Goal: Task Accomplishment & Management: Manage account settings

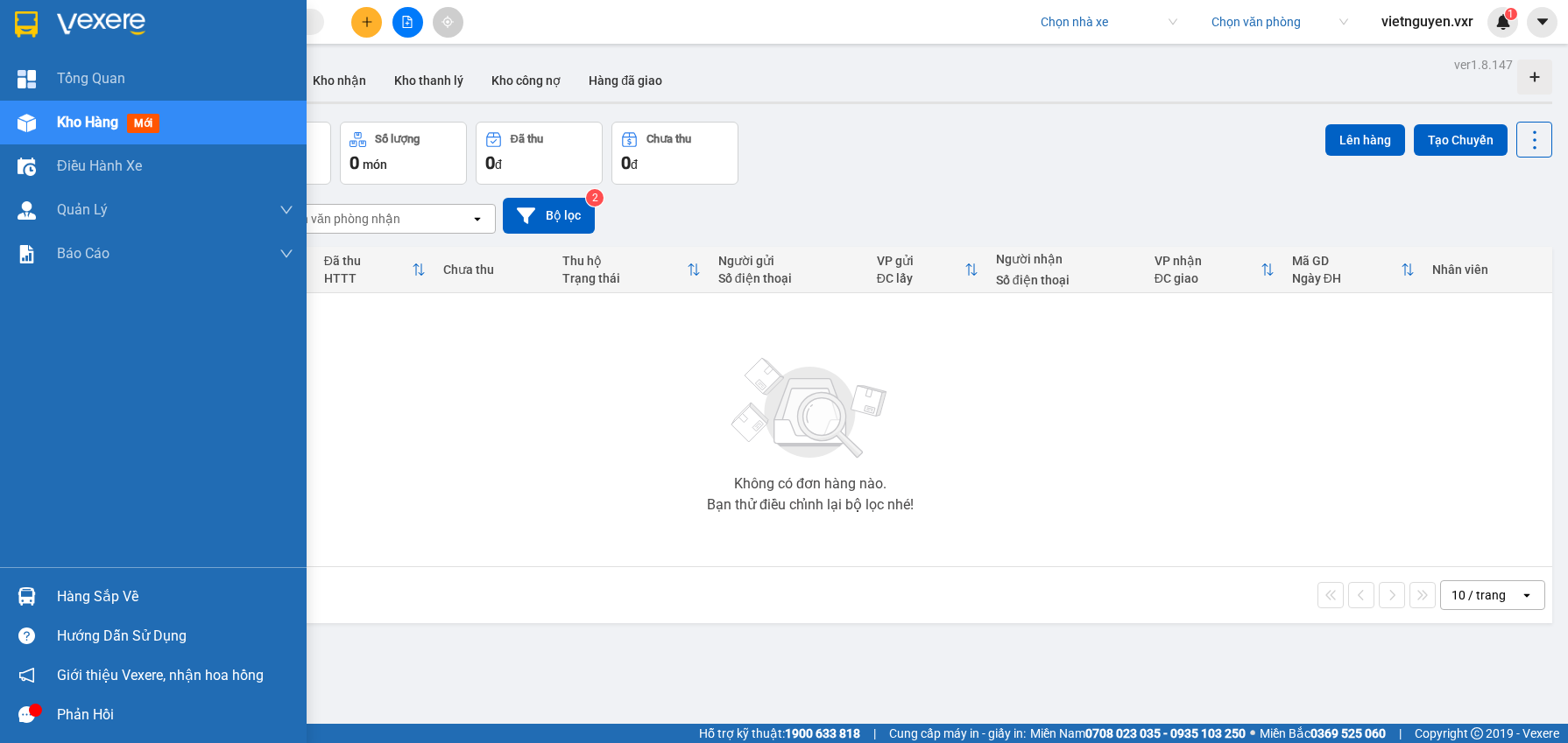
click at [13, 118] on div at bounding box center [27, 123] width 31 height 31
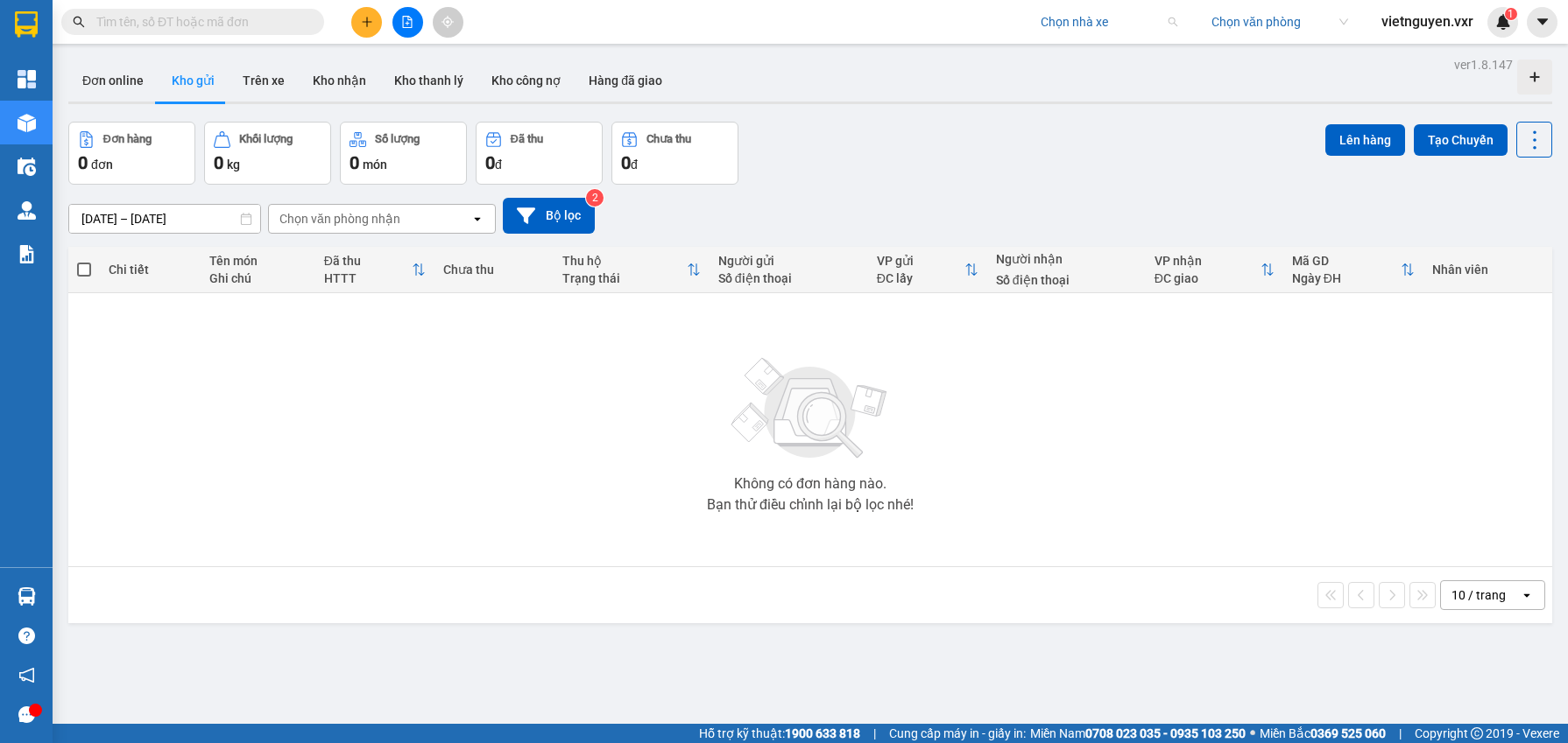
click at [1066, 31] on input "search" at bounding box center [1102, 22] width 124 height 26
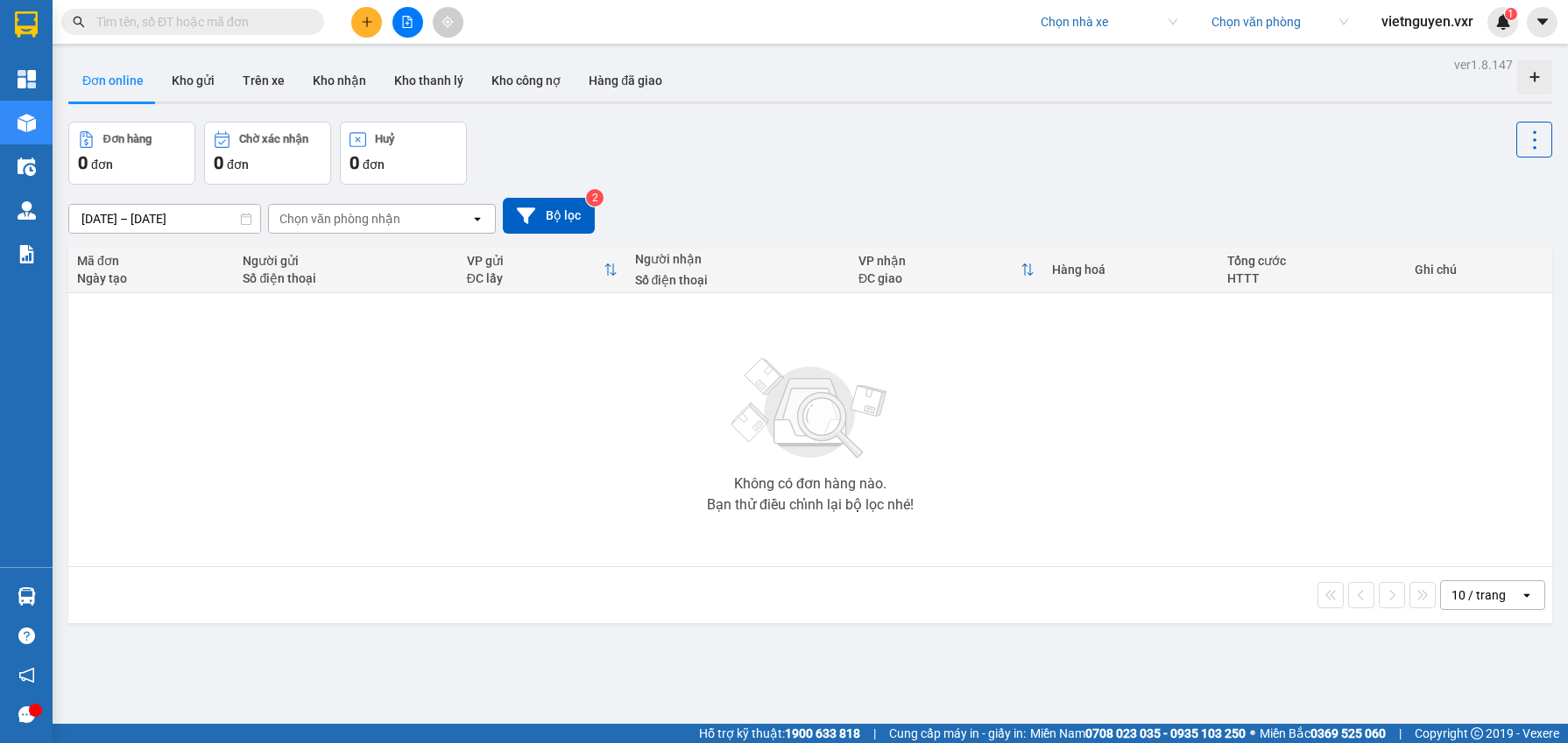
click at [1056, 24] on input "search" at bounding box center [1102, 22] width 124 height 26
type input "đức phát"
click at [1074, 55] on div "Đức Phát ([GEOGRAPHIC_DATA])" at bounding box center [1129, 56] width 181 height 19
click at [1267, 25] on input "search" at bounding box center [1273, 22] width 124 height 26
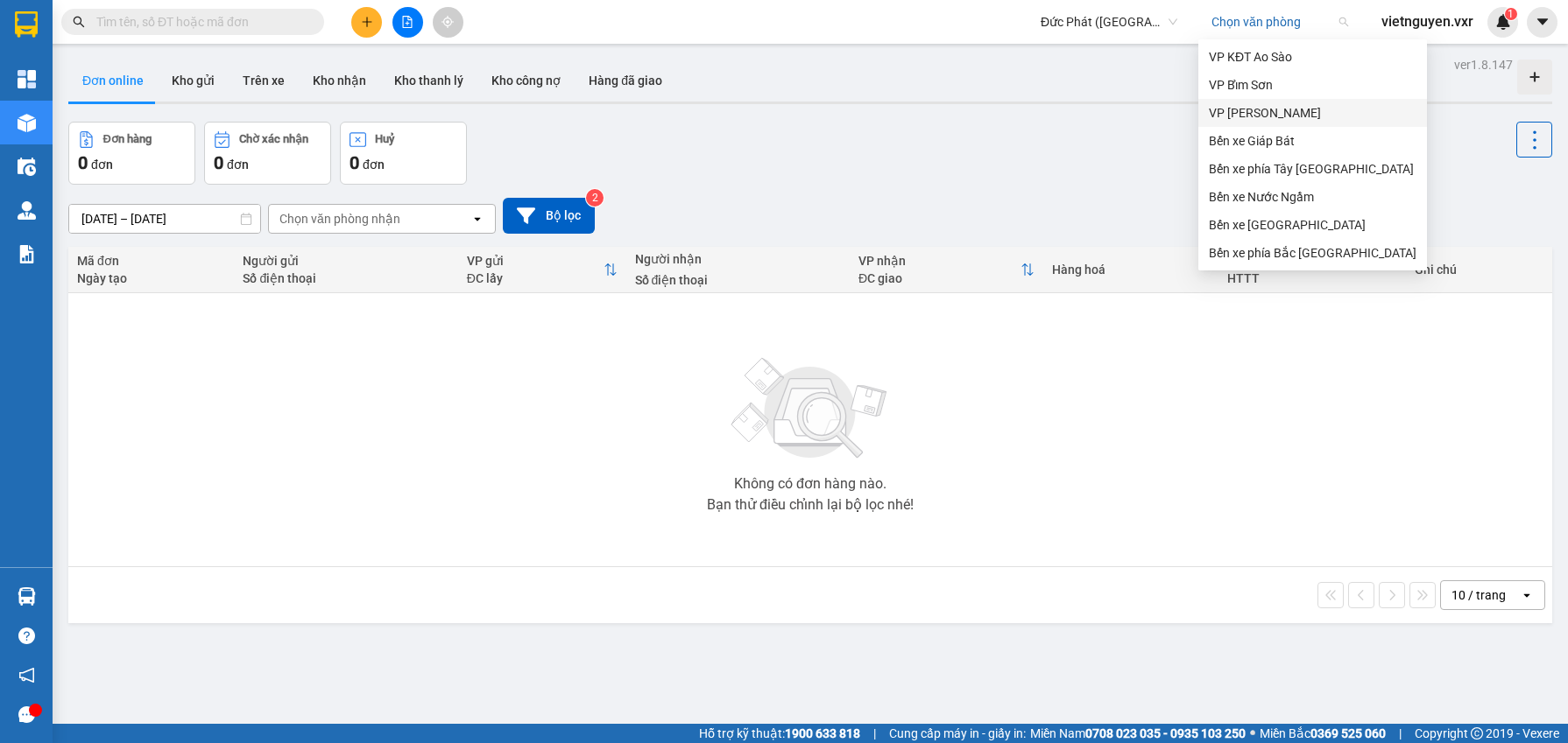
click at [1264, 127] on div "Bến xe Giáp Bát" at bounding box center [1313, 140] width 229 height 28
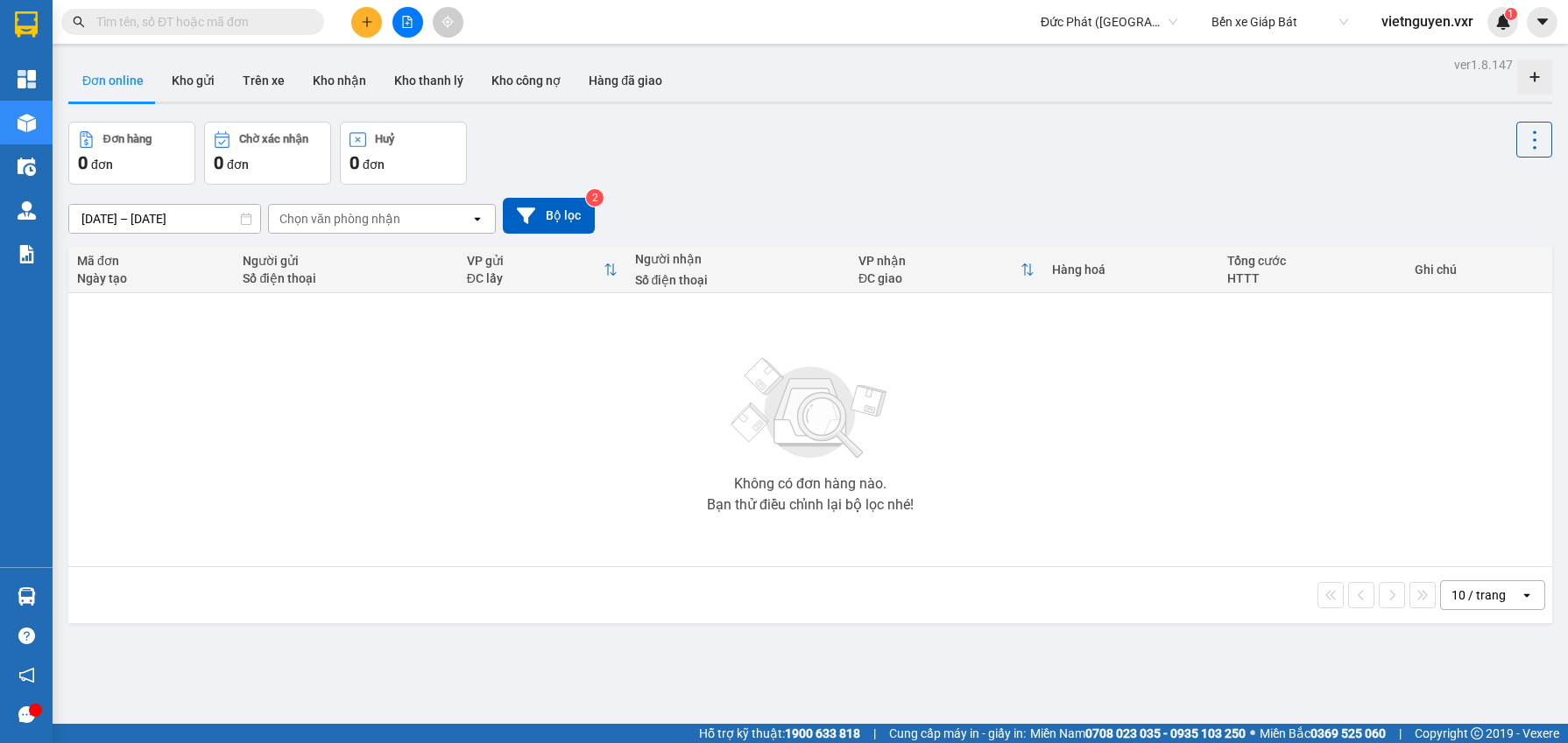
click at [241, 31] on input "text" at bounding box center [199, 22] width 206 height 19
paste input "GB1510250222"
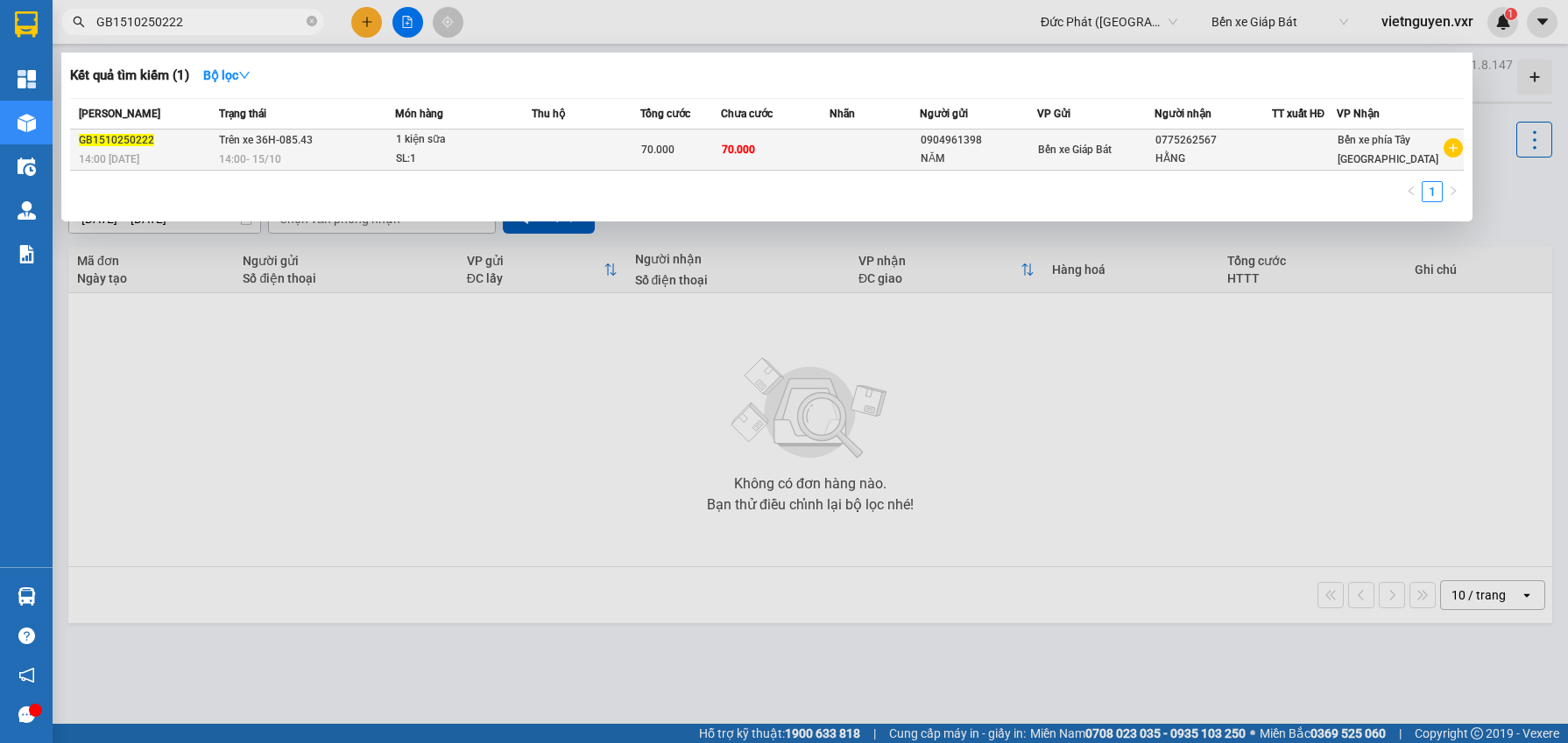
type input "GB1510250222"
click at [581, 148] on td at bounding box center [586, 149] width 109 height 41
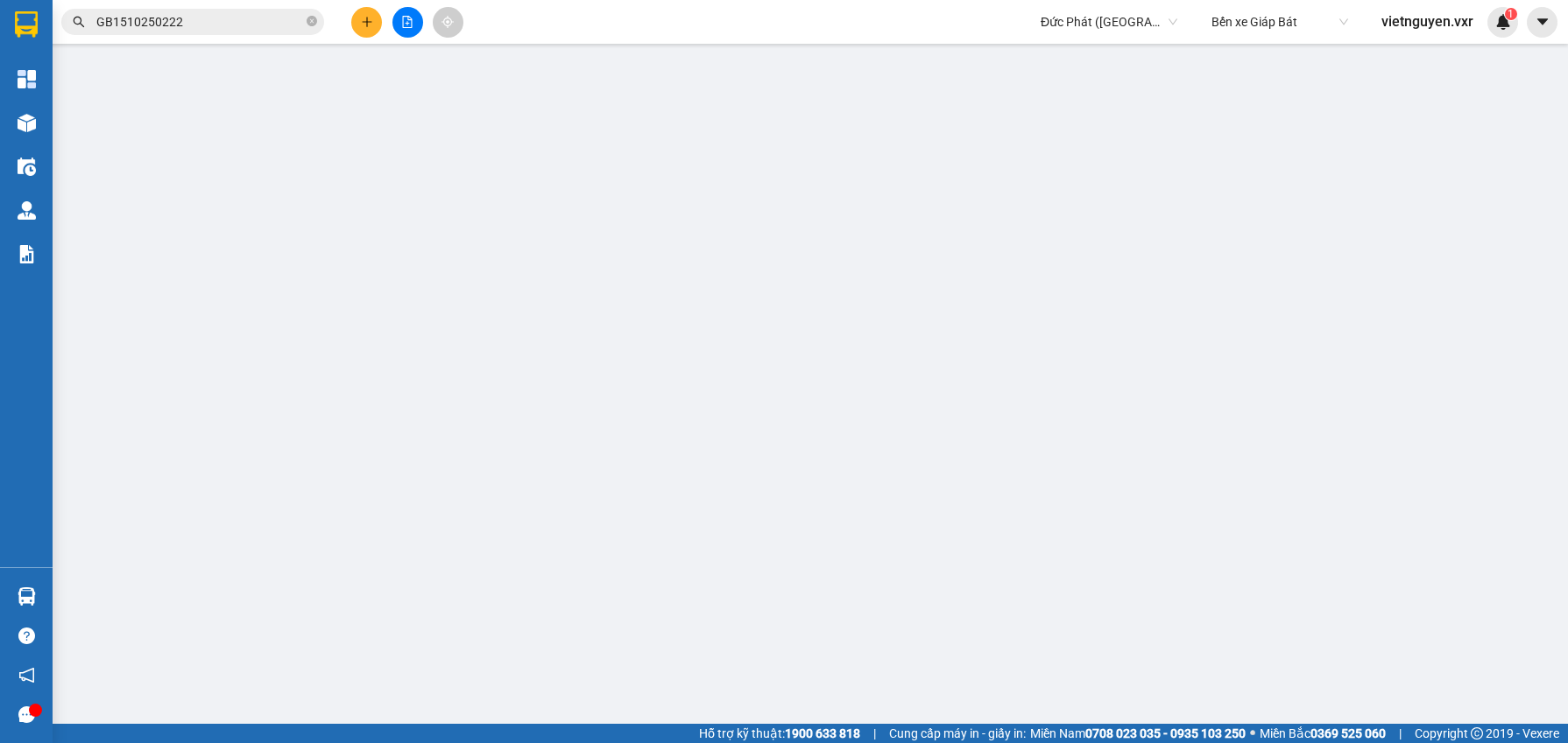
type input "0904961398"
type input "NĂM"
type input "0775262567"
type input "HẰNG"
type input "0"
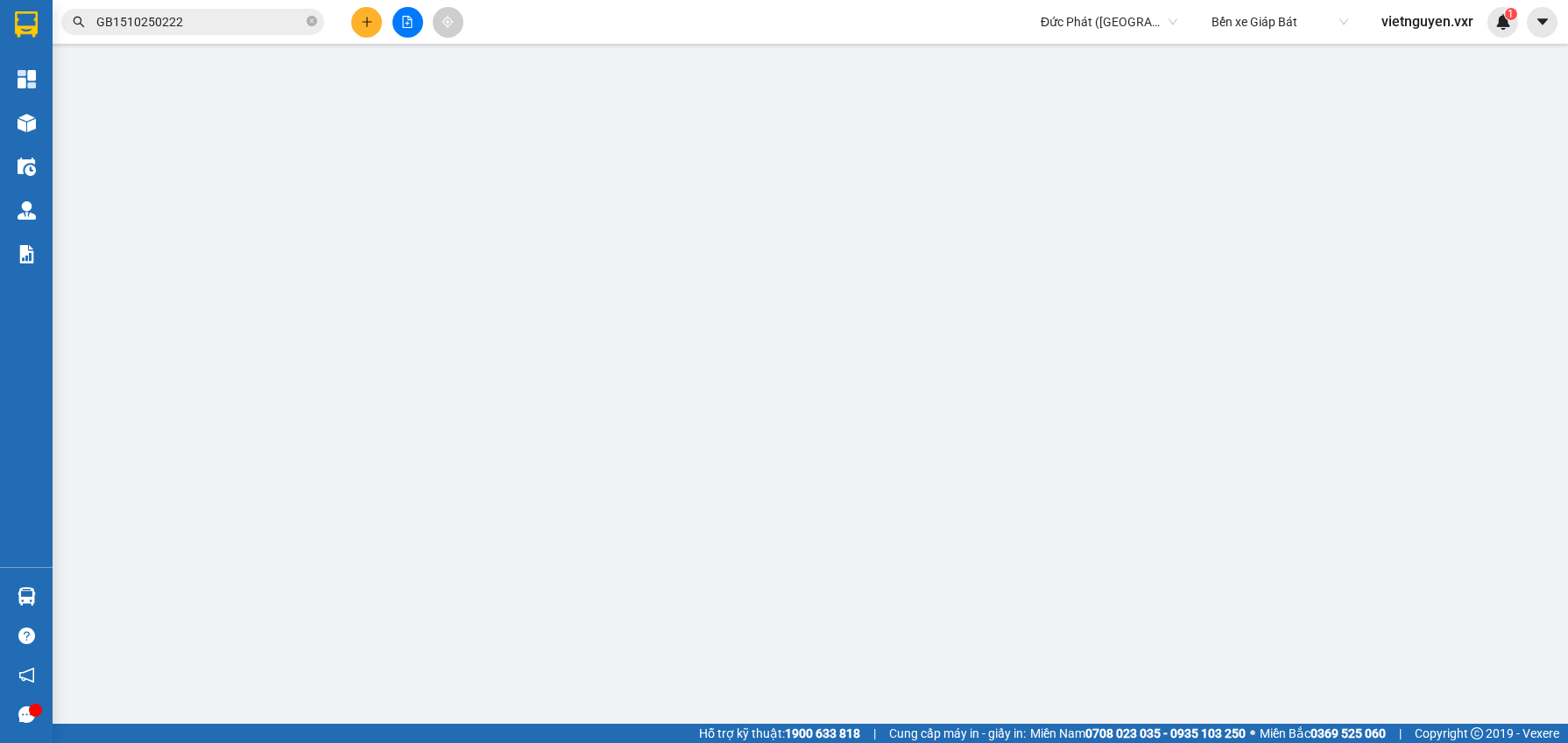
type input "70.000"
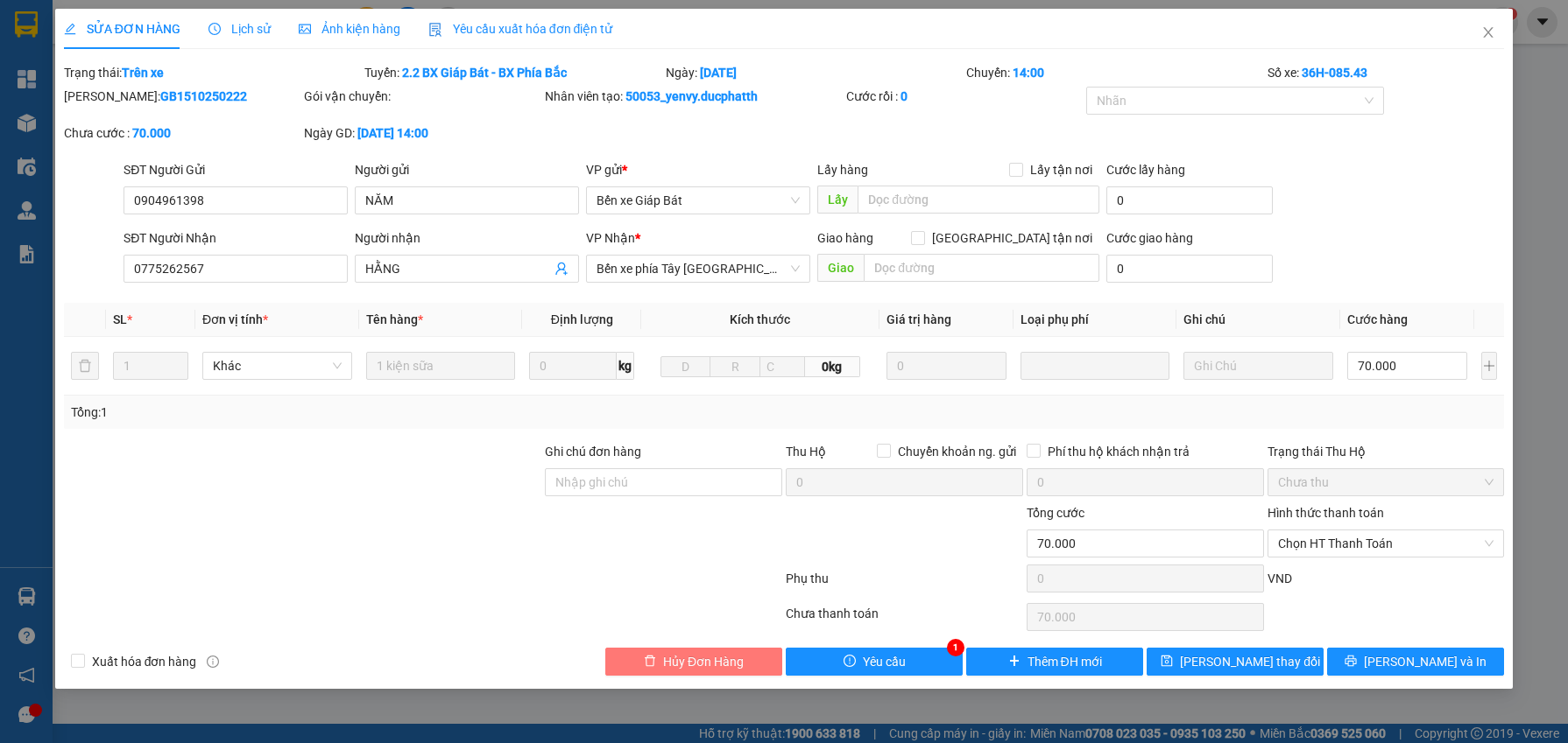
click at [737, 659] on span "Hủy Đơn Hàng" at bounding box center [703, 662] width 81 height 19
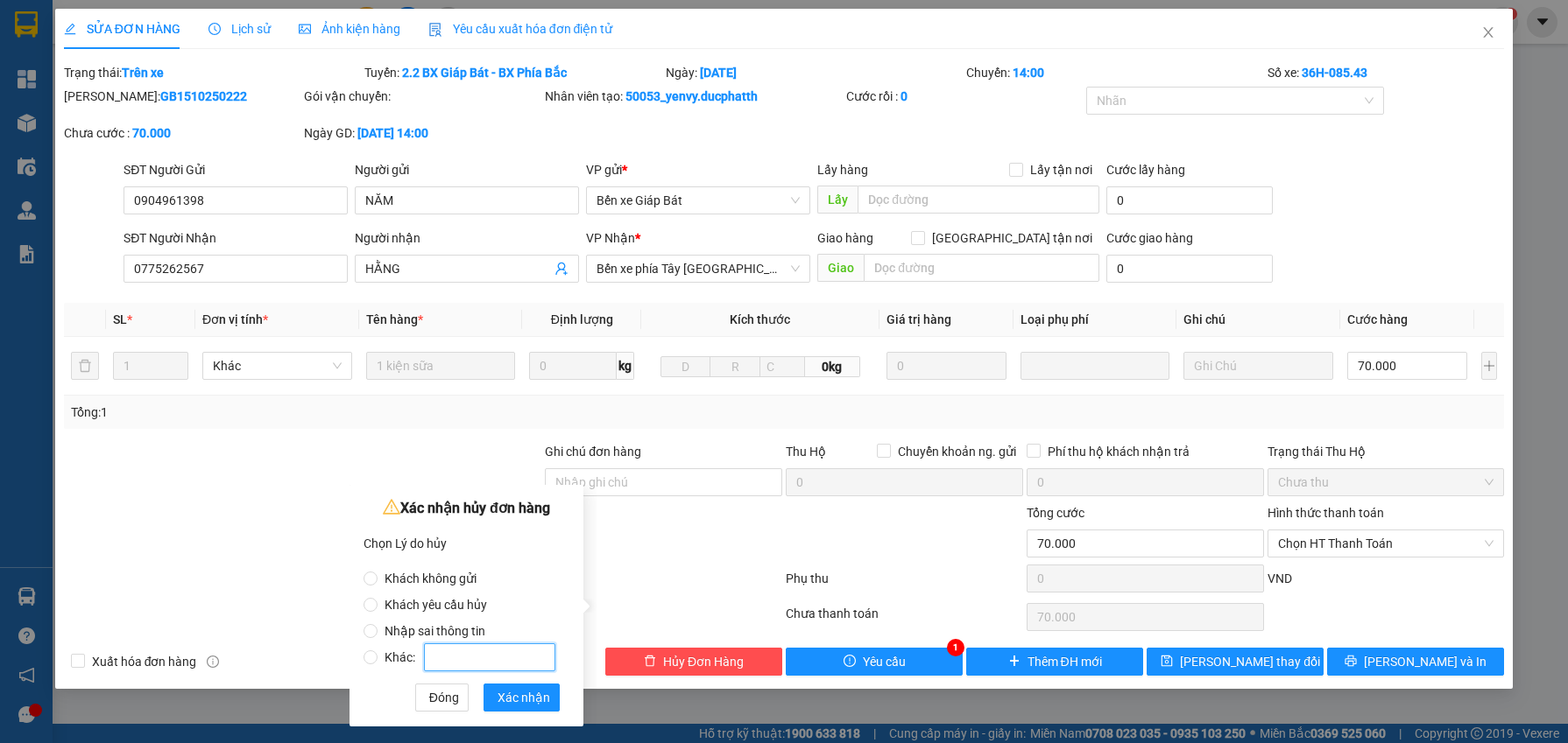
click at [440, 648] on input "Khác:" at bounding box center [489, 657] width 131 height 28
click at [383, 658] on span "Khác:" at bounding box center [470, 657] width 185 height 14
click at [378, 658] on input "Khác:" at bounding box center [370, 657] width 14 height 14
radio input "true"
click at [454, 661] on input "Khác:" at bounding box center [489, 657] width 131 height 28
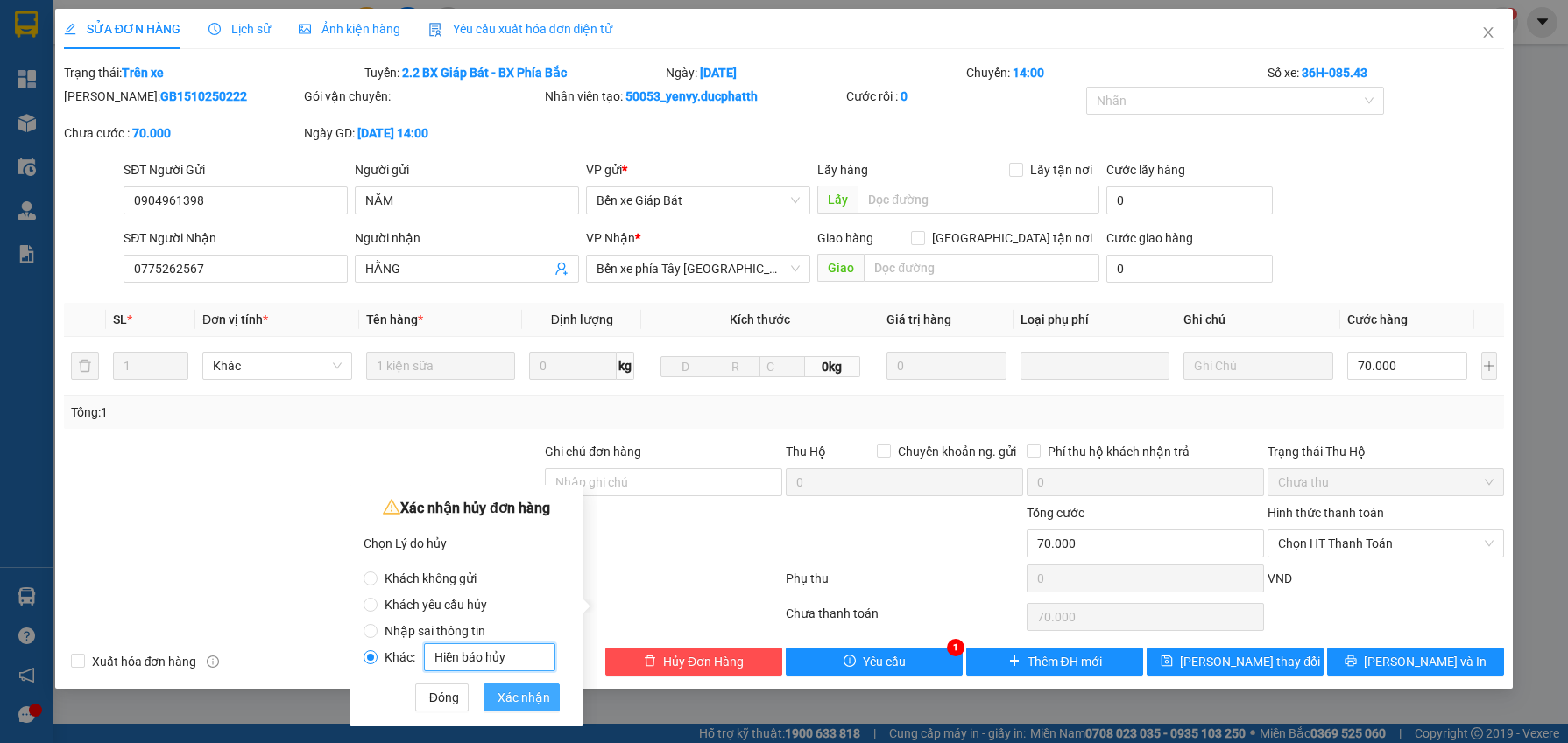
type input "Hiền báo hủy"
click at [526, 691] on span "Xác nhận" at bounding box center [524, 697] width 53 height 19
